Goal: Task Accomplishment & Management: Manage account settings

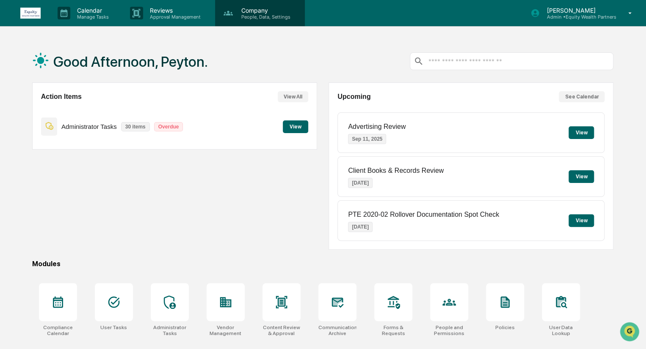
click at [246, 19] on p "People, Data, Settings" at bounding box center [264, 17] width 60 height 6
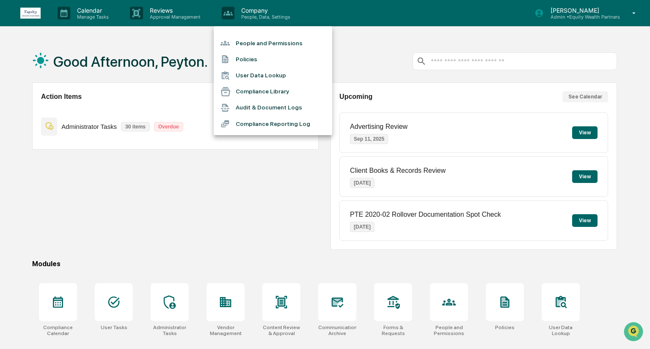
click at [263, 42] on li "People and Permissions" at bounding box center [273, 43] width 118 height 16
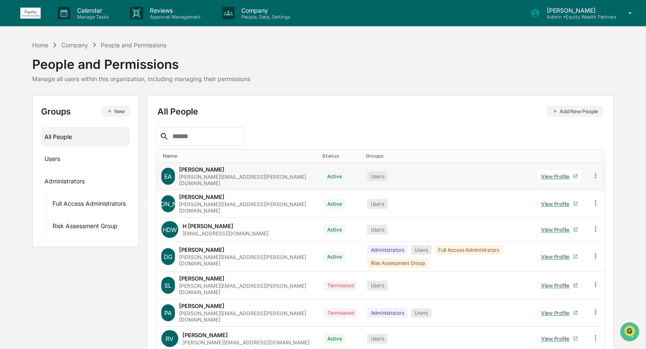
click at [551, 173] on div "View Profile" at bounding box center [557, 176] width 32 height 6
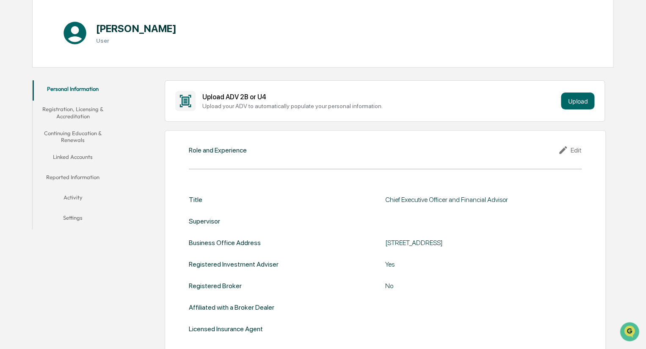
click at [75, 153] on button "Linked Accounts" at bounding box center [73, 159] width 81 height 20
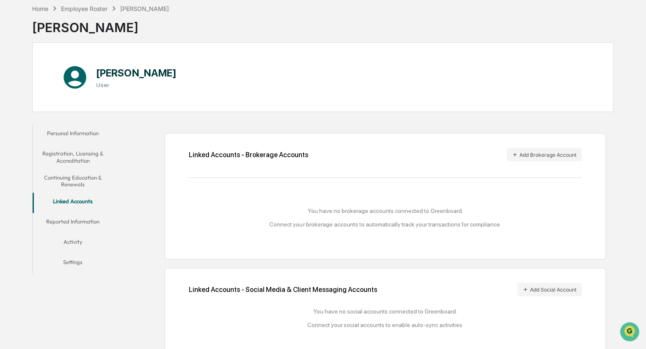
scroll to position [49, 0]
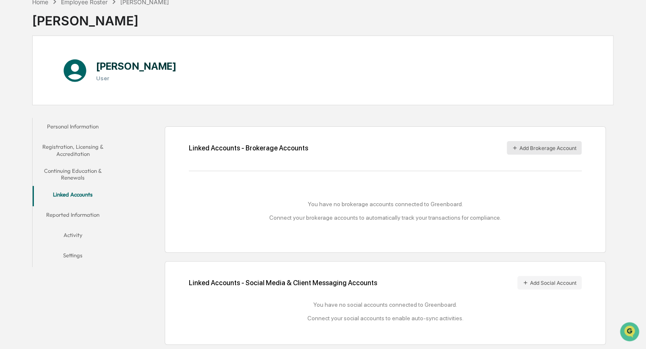
click at [535, 149] on button "Add Brokerage Account" at bounding box center [543, 148] width 75 height 14
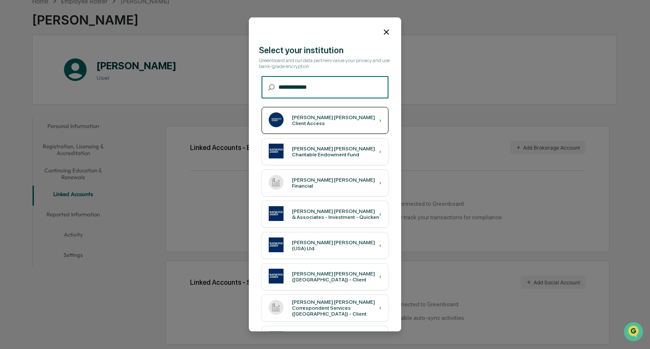
type input "**********"
click at [336, 122] on div "[PERSON_NAME] [PERSON_NAME] Client Access" at bounding box center [335, 121] width 87 height 12
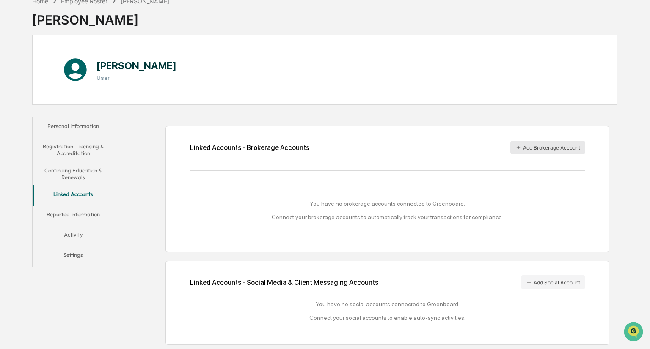
click at [527, 141] on button "Add Brokerage Account" at bounding box center [547, 148] width 75 height 14
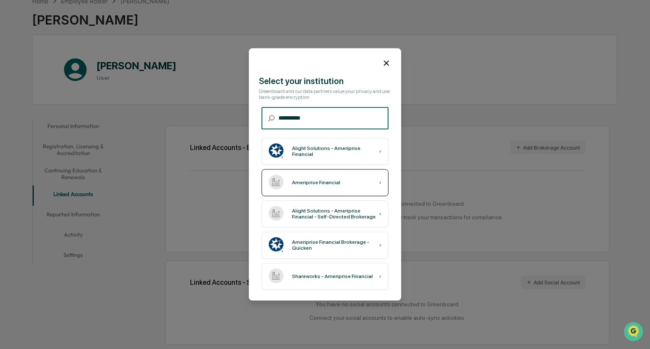
type input "**********"
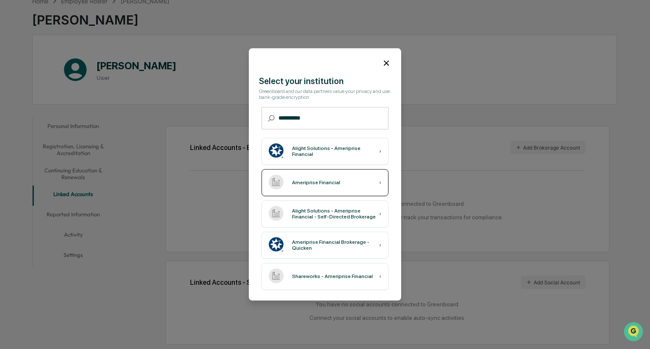
click at [337, 188] on div "Ameriprise Financial ›" at bounding box center [324, 183] width 127 height 27
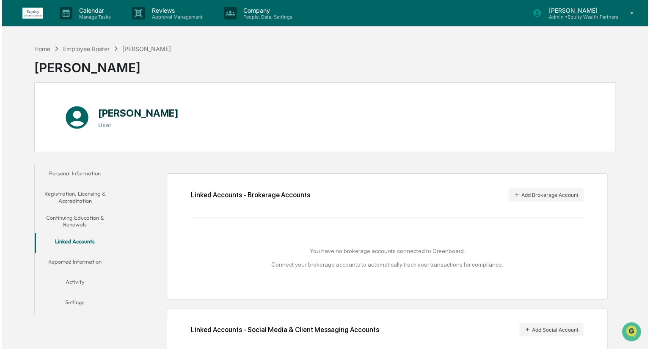
scroll to position [49, 0]
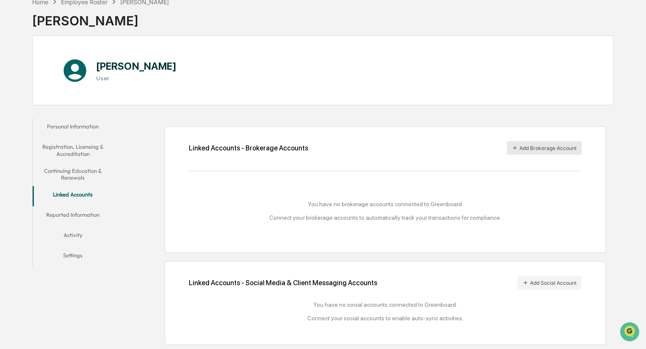
click at [519, 142] on button "Add Brokerage Account" at bounding box center [543, 148] width 75 height 14
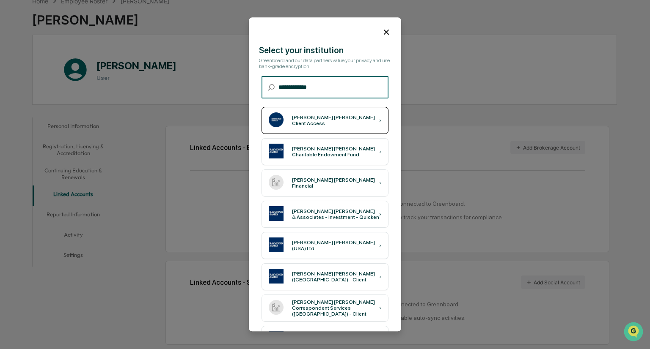
type input "**********"
click at [328, 122] on div "Raymond James Client Access" at bounding box center [335, 121] width 87 height 12
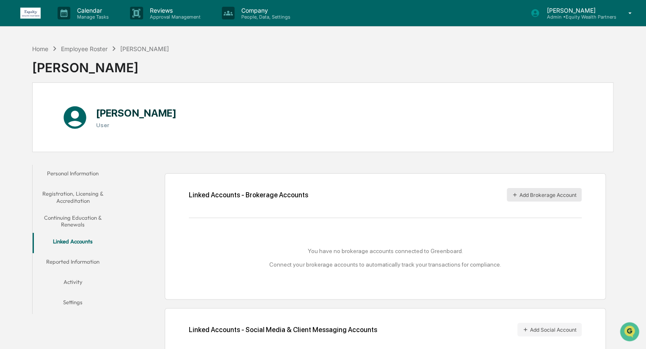
click at [543, 190] on button "Add Brokerage Account" at bounding box center [543, 195] width 75 height 14
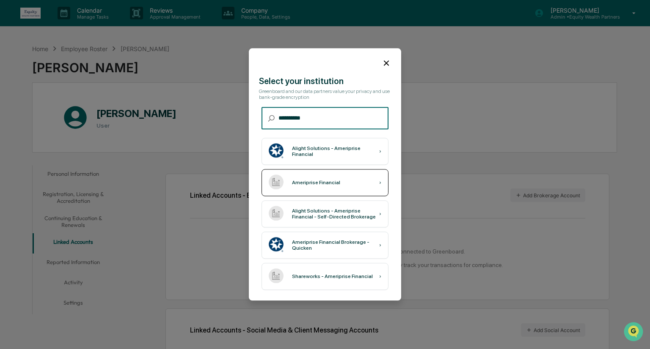
type input "**********"
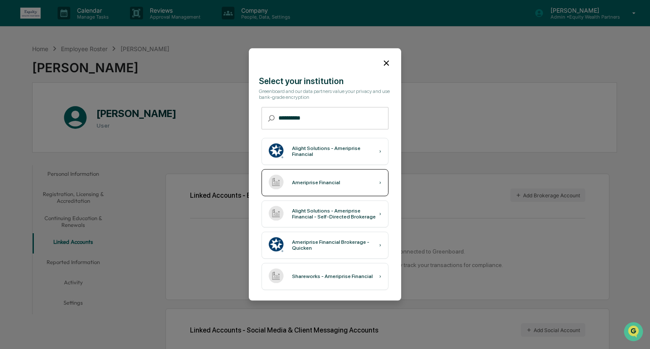
click at [358, 185] on div "Ameriprise Financial ›" at bounding box center [324, 183] width 127 height 27
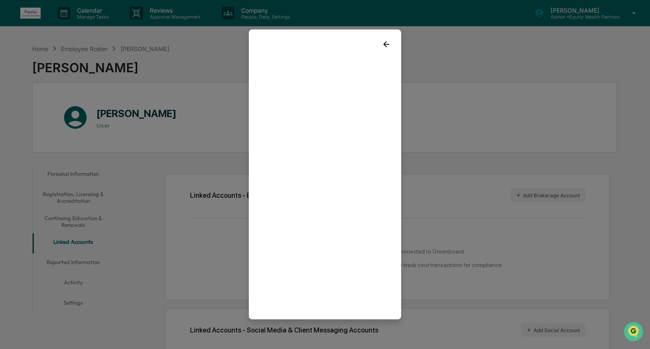
click at [314, 316] on div at bounding box center [325, 175] width 152 height 290
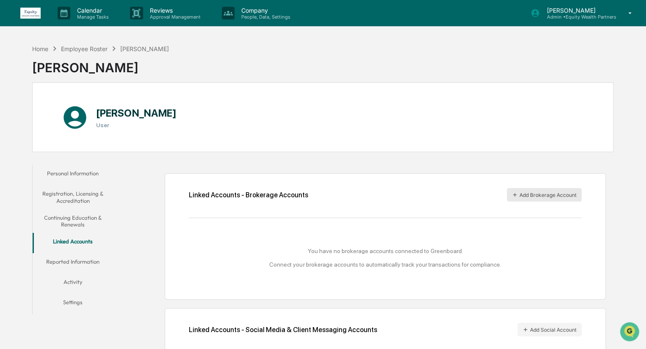
click at [523, 190] on button "Add Brokerage Account" at bounding box center [543, 195] width 75 height 14
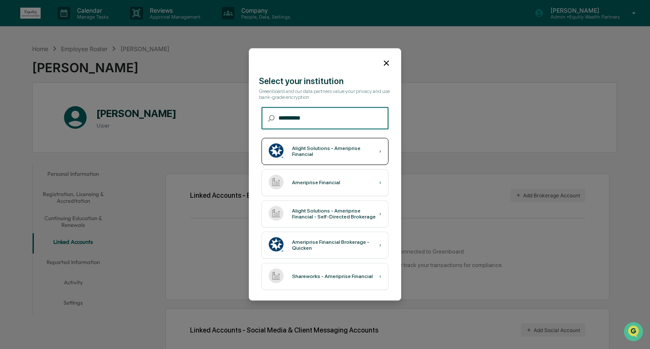
type input "**********"
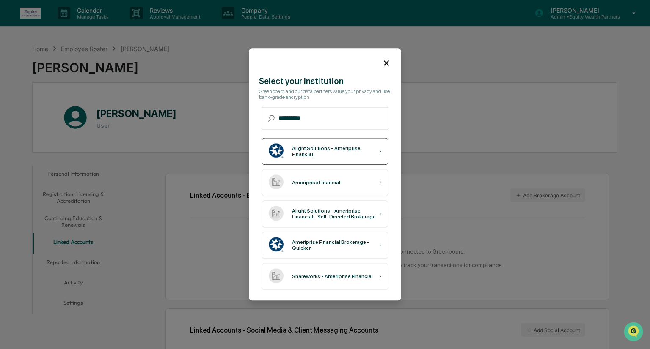
click at [307, 149] on div "Alight Solutions - Ameriprise Financial" at bounding box center [335, 152] width 87 height 12
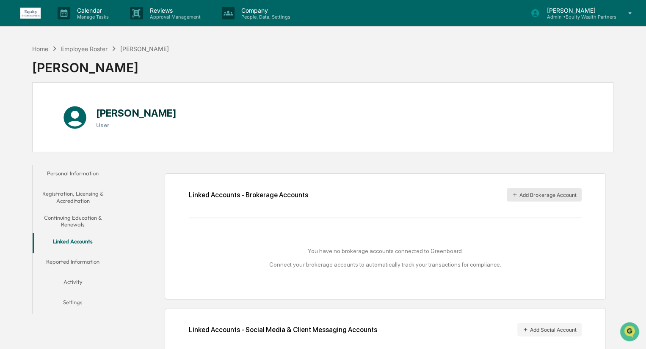
click at [524, 195] on button "Add Brokerage Account" at bounding box center [543, 195] width 75 height 14
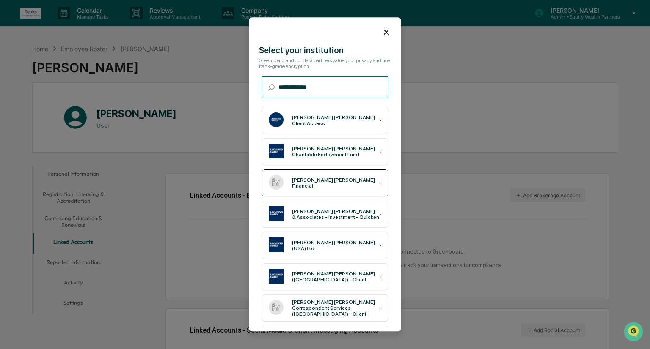
type input "**********"
click at [337, 182] on div "Raymond James Financial" at bounding box center [335, 184] width 87 height 12
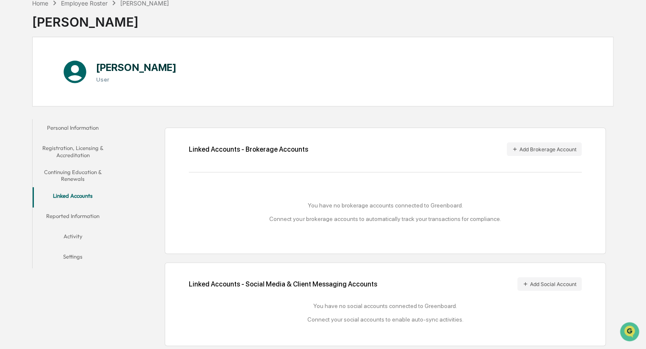
scroll to position [45, 0]
click at [528, 151] on button "Add Brokerage Account" at bounding box center [543, 150] width 75 height 14
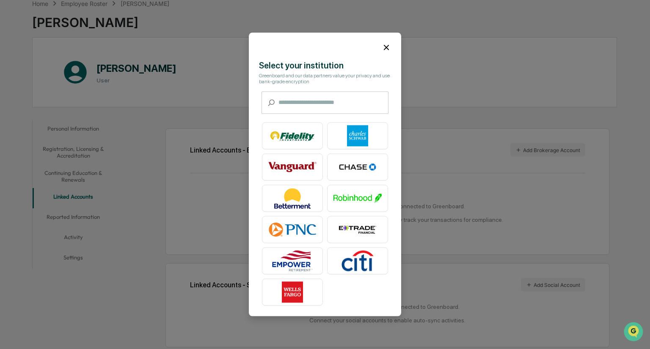
click at [388, 46] on icon at bounding box center [386, 47] width 9 height 9
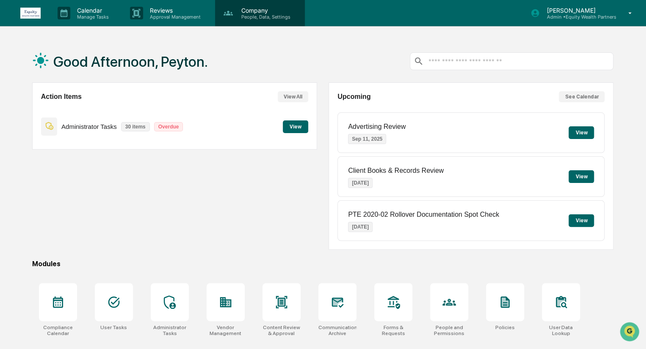
click at [254, 9] on p "Company" at bounding box center [264, 10] width 60 height 7
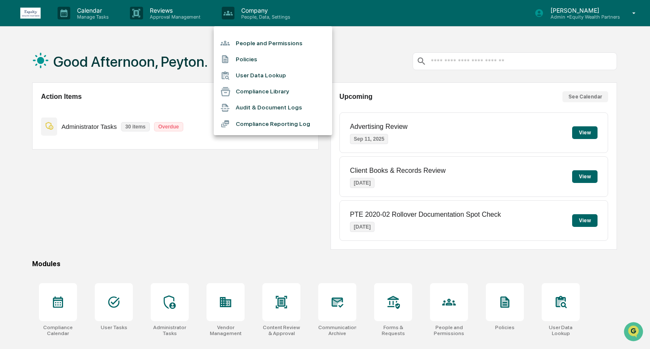
click at [262, 51] on li "People and Permissions" at bounding box center [273, 43] width 118 height 16
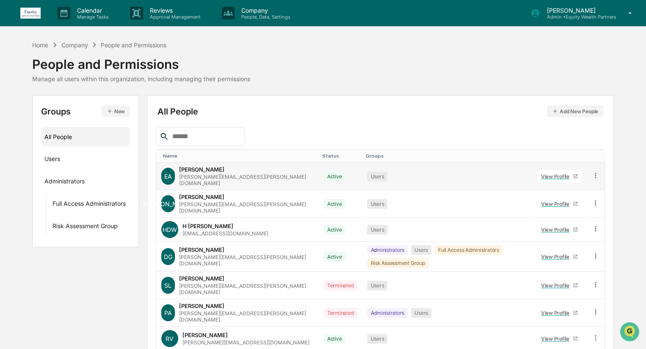
click at [545, 170] on link "View Profile" at bounding box center [559, 176] width 44 height 13
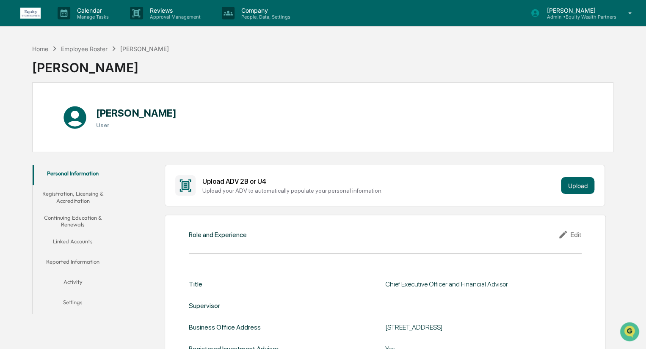
click at [85, 246] on button "Linked Accounts" at bounding box center [73, 243] width 81 height 20
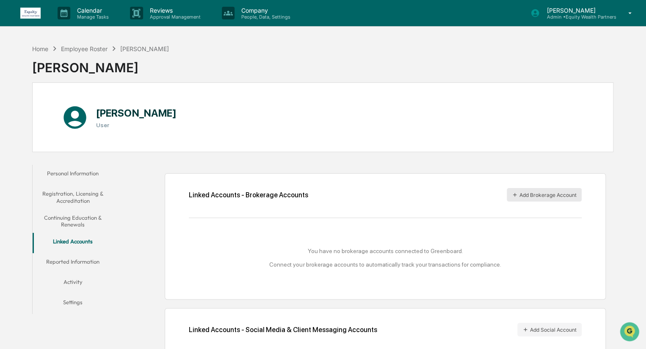
click at [531, 193] on button "Add Brokerage Account" at bounding box center [543, 195] width 75 height 14
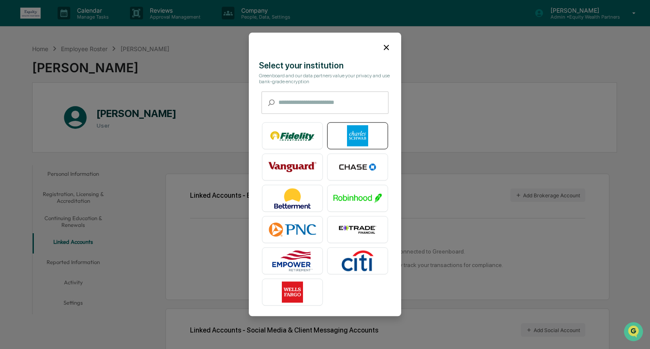
click at [359, 139] on img at bounding box center [357, 136] width 48 height 21
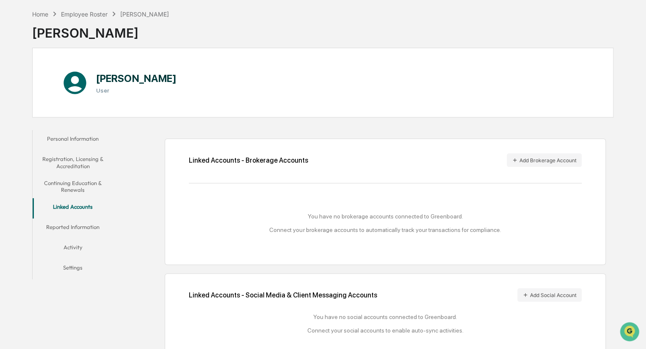
scroll to position [30, 0]
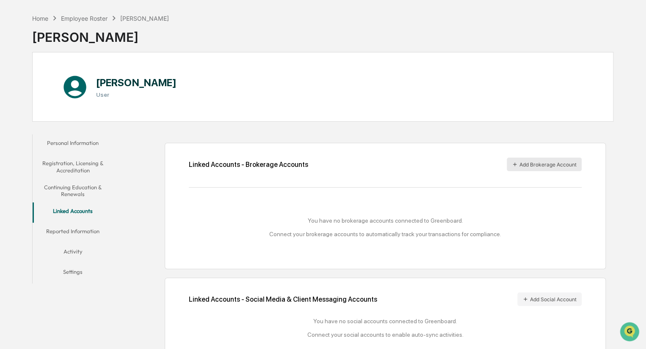
click at [528, 164] on button "Add Brokerage Account" at bounding box center [543, 165] width 75 height 14
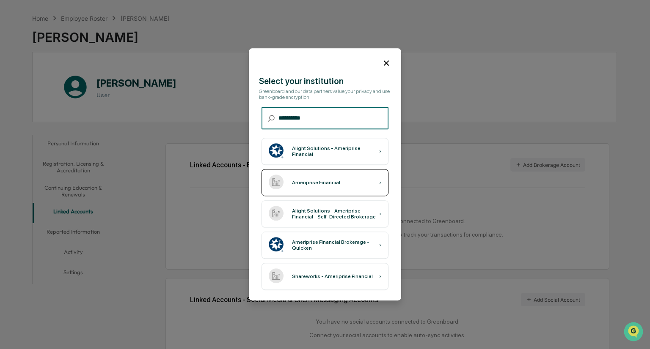
type input "**********"
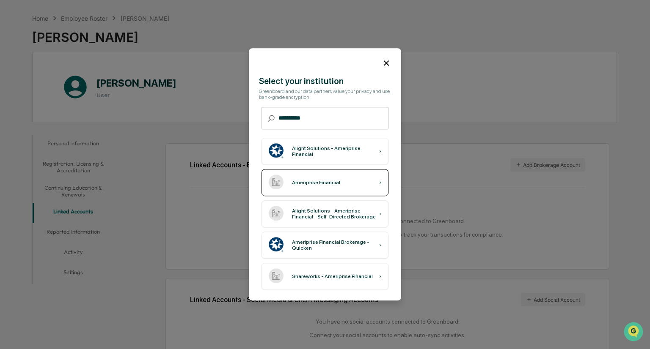
click at [332, 181] on div "Ameriprise Financial" at bounding box center [316, 183] width 48 height 6
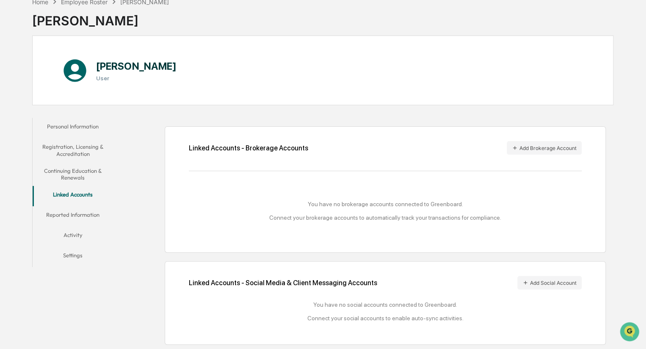
scroll to position [0, 0]
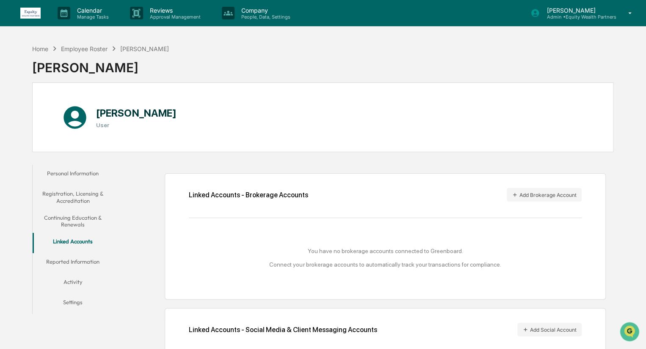
click at [638, 289] on div "Home Employee Roster Eldon Anderson Eldon Anderson Eldon Anderson User Personal…" at bounding box center [323, 218] width 646 height 356
